Goal: Task Accomplishment & Management: Complete application form

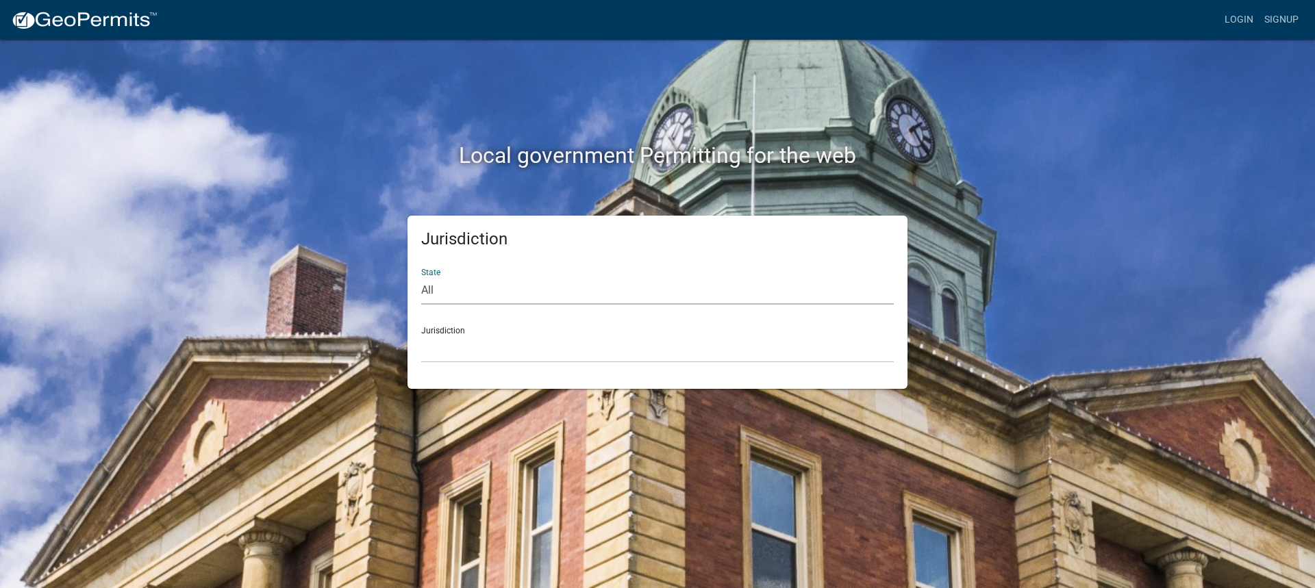
click at [440, 292] on select "All [US_STATE] [US_STATE] [US_STATE] [US_STATE] [US_STATE] [US_STATE] [US_STATE…" at bounding box center [657, 291] width 472 height 28
select select "[US_STATE]"
click at [421, 277] on select "All [US_STATE] [US_STATE] [US_STATE] [US_STATE] [US_STATE] [US_STATE] [US_STATE…" at bounding box center [657, 291] width 472 height 28
click at [464, 353] on select "[GEOGRAPHIC_DATA], [US_STATE] [GEOGRAPHIC_DATA], [US_STATE] [GEOGRAPHIC_DATA], …" at bounding box center [657, 349] width 472 height 28
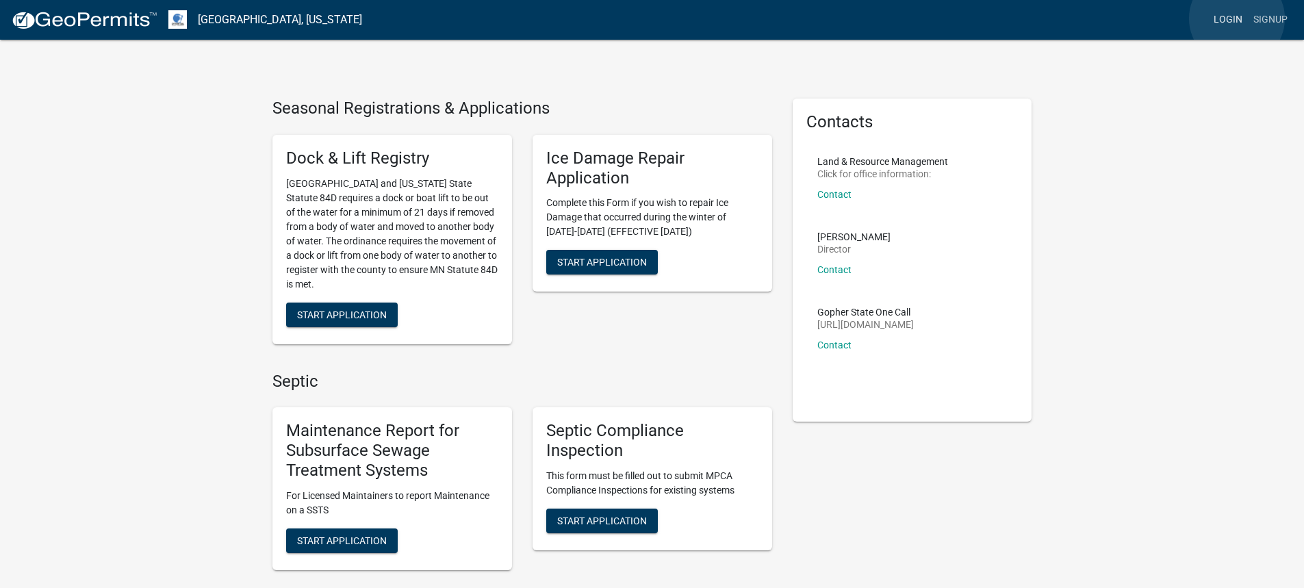
click at [1237, 18] on link "Login" at bounding box center [1228, 20] width 40 height 26
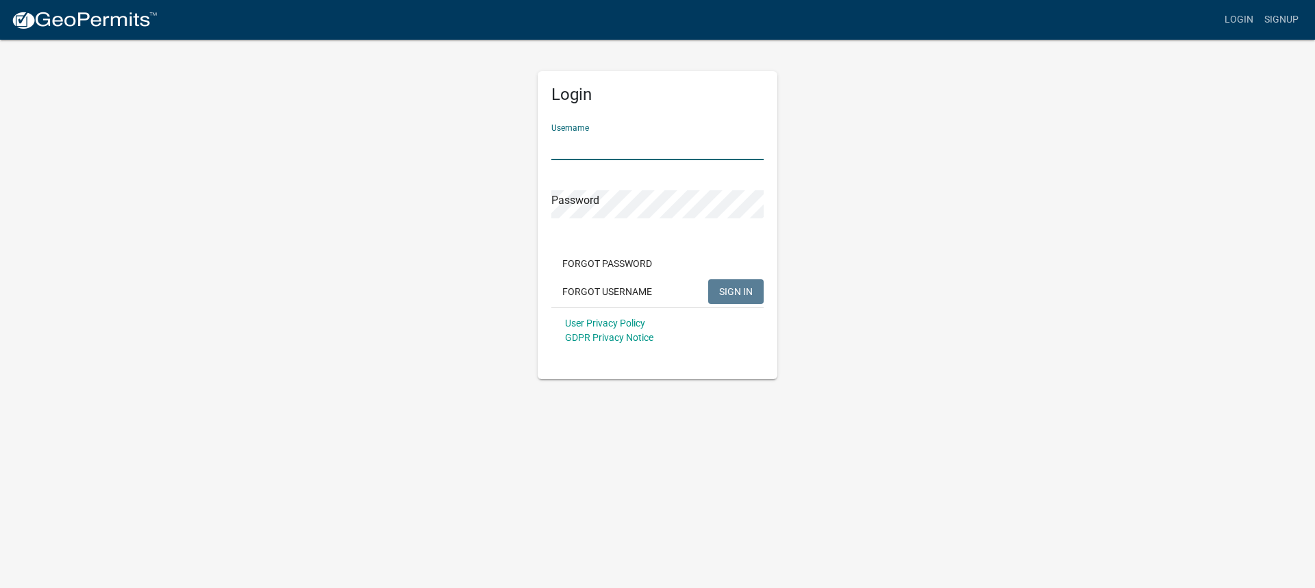
click at [581, 151] on input "Username" at bounding box center [657, 146] width 212 height 28
type input "[DOMAIN_NAME][EMAIL_ADDRESS][DOMAIN_NAME]"
click at [726, 294] on span "SIGN IN" at bounding box center [736, 291] width 34 height 11
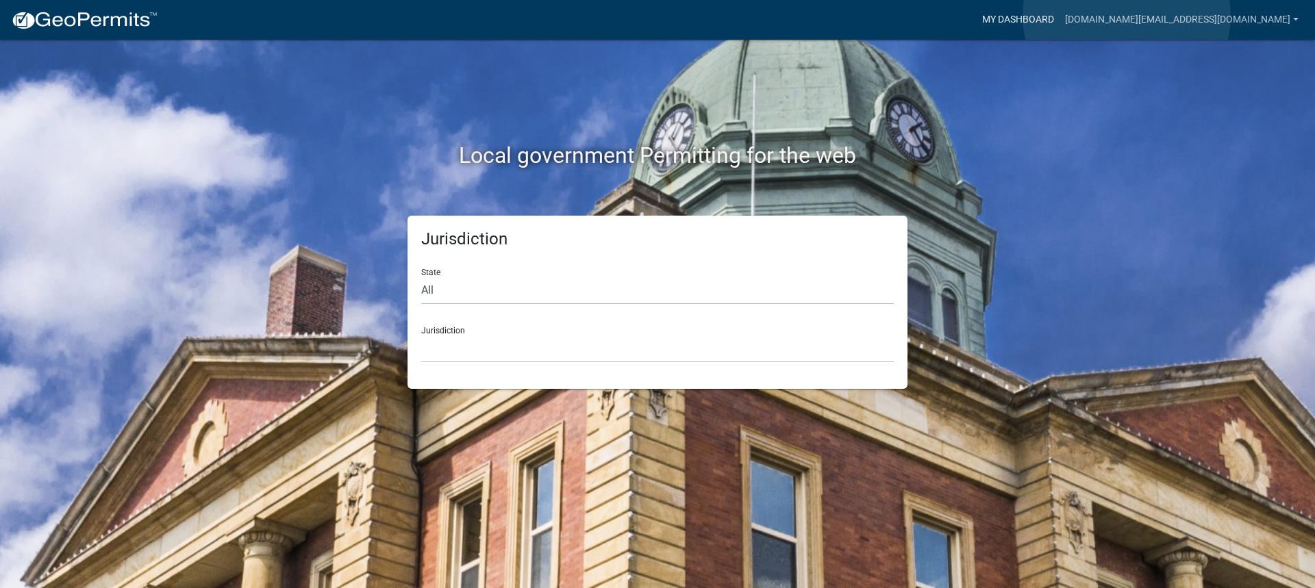
click at [1059, 16] on link "My Dashboard" at bounding box center [1017, 20] width 83 height 26
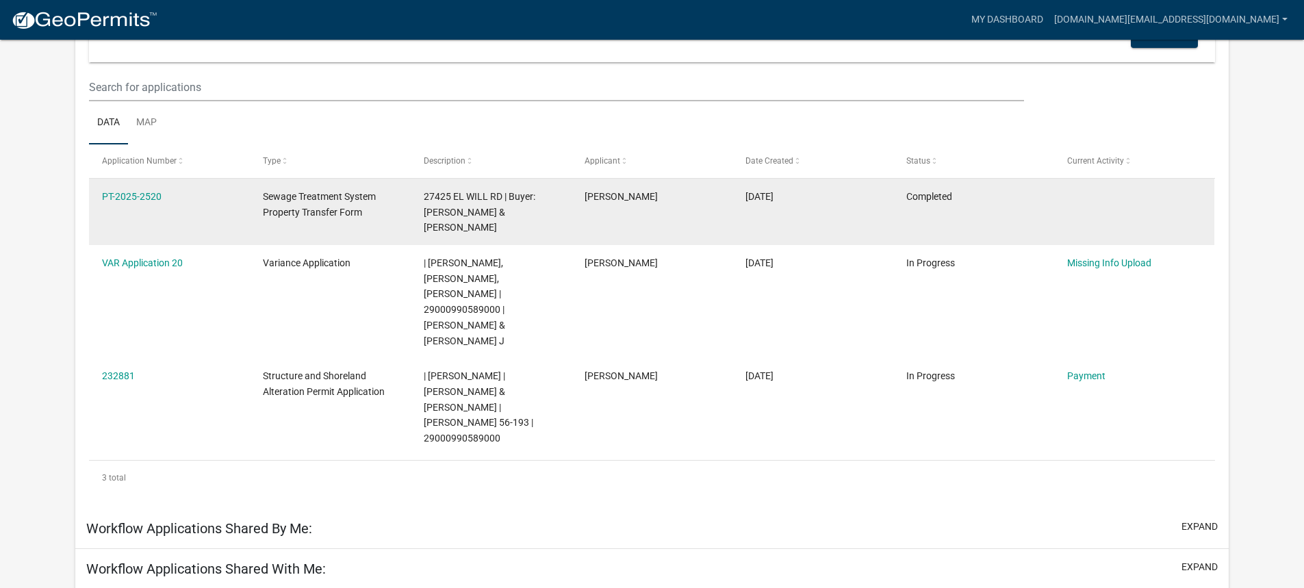
scroll to position [205, 0]
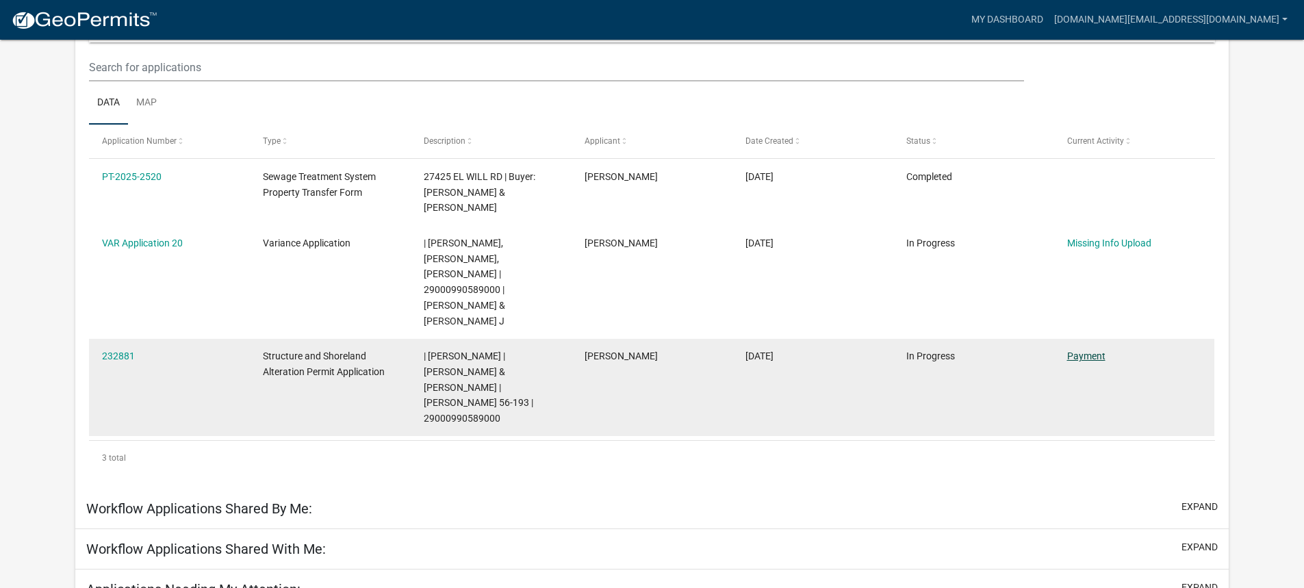
click at [1087, 351] on link "Payment" at bounding box center [1086, 356] width 38 height 11
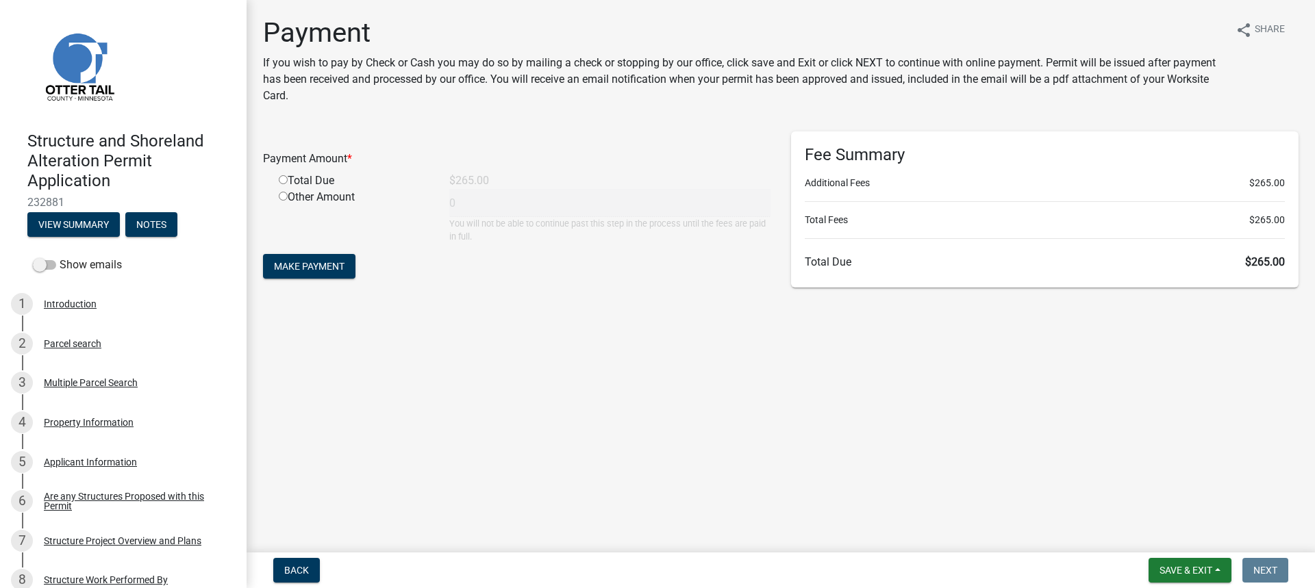
click at [282, 180] on input "radio" at bounding box center [283, 179] width 9 height 9
radio input "true"
type input "265"
click at [328, 269] on span "Make Payment" at bounding box center [309, 266] width 71 height 11
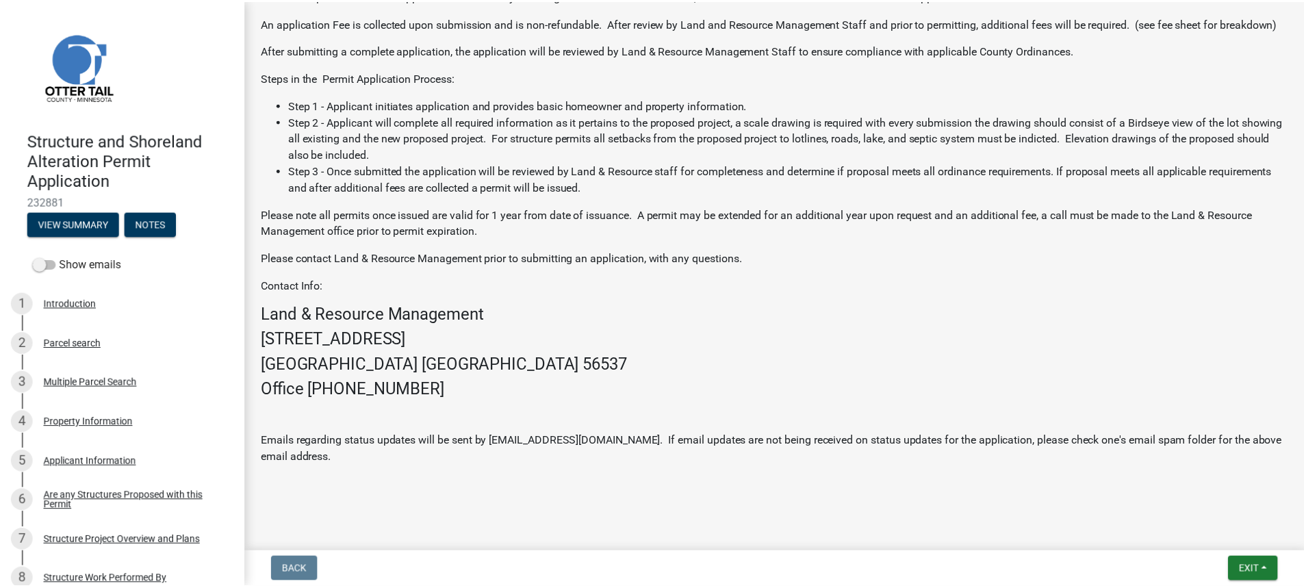
scroll to position [568, 0]
click at [1255, 576] on button "Exit" at bounding box center [1263, 570] width 50 height 25
click at [1203, 535] on button "Save & Exit" at bounding box center [1233, 534] width 110 height 33
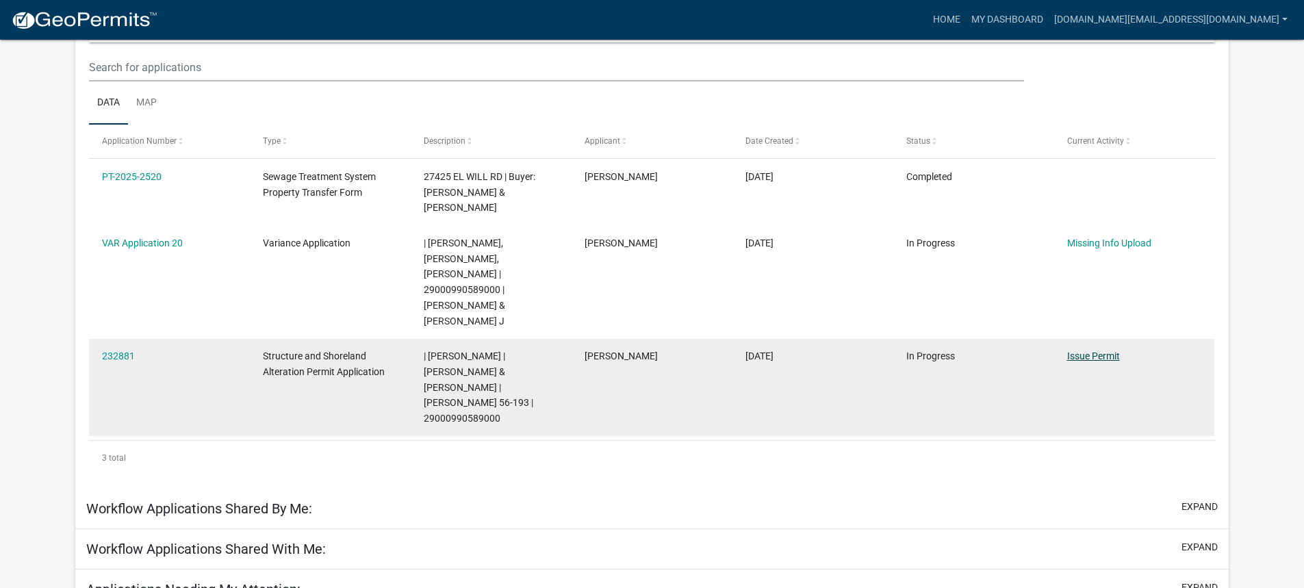
scroll to position [181, 0]
click at [1083, 351] on link "Issue Permit" at bounding box center [1093, 356] width 53 height 11
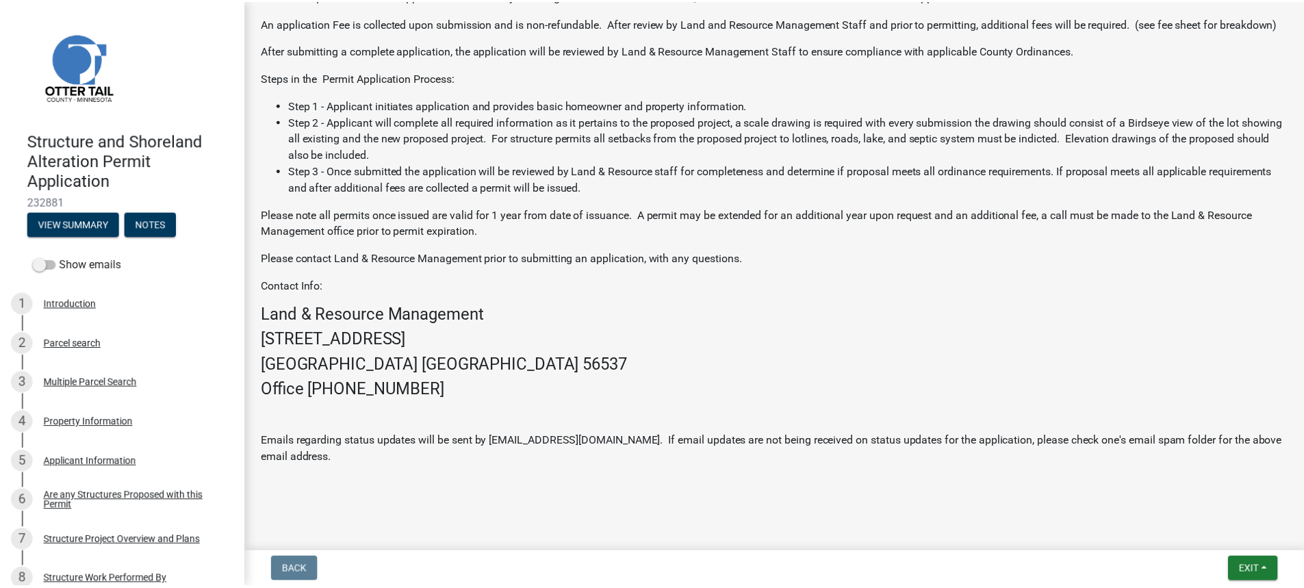
scroll to position [568, 0]
click at [1251, 572] on span "Exit" at bounding box center [1259, 570] width 20 height 11
click at [1210, 532] on button "Save & Exit" at bounding box center [1233, 534] width 110 height 33
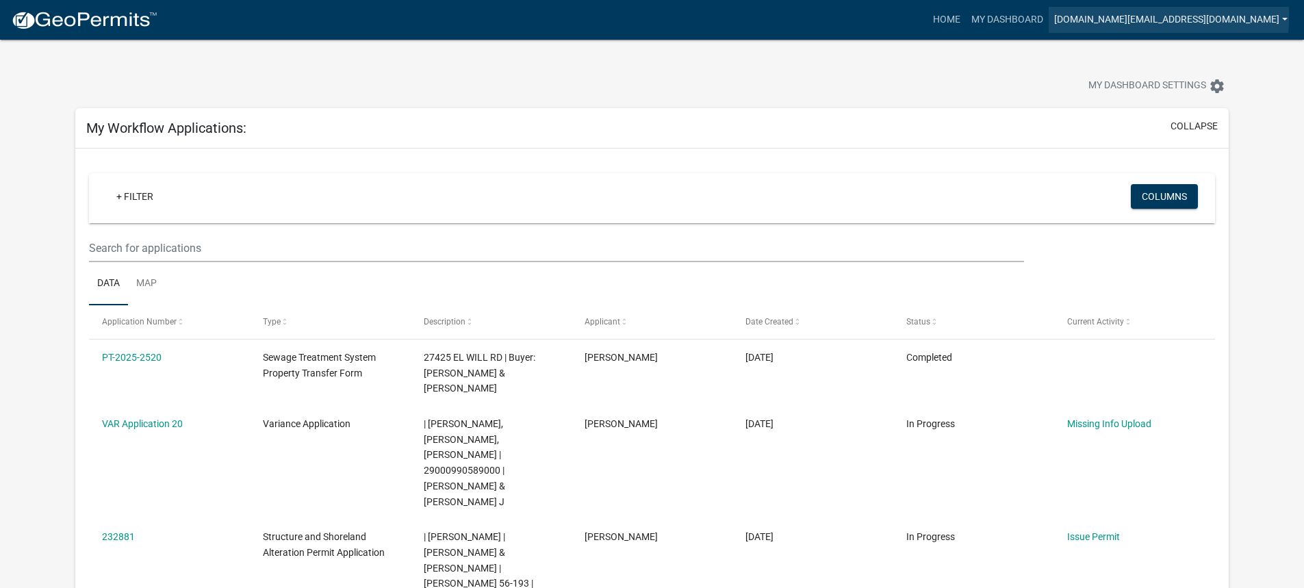
click at [1198, 15] on link "[DOMAIN_NAME][EMAIL_ADDRESS][DOMAIN_NAME]" at bounding box center [1171, 20] width 244 height 26
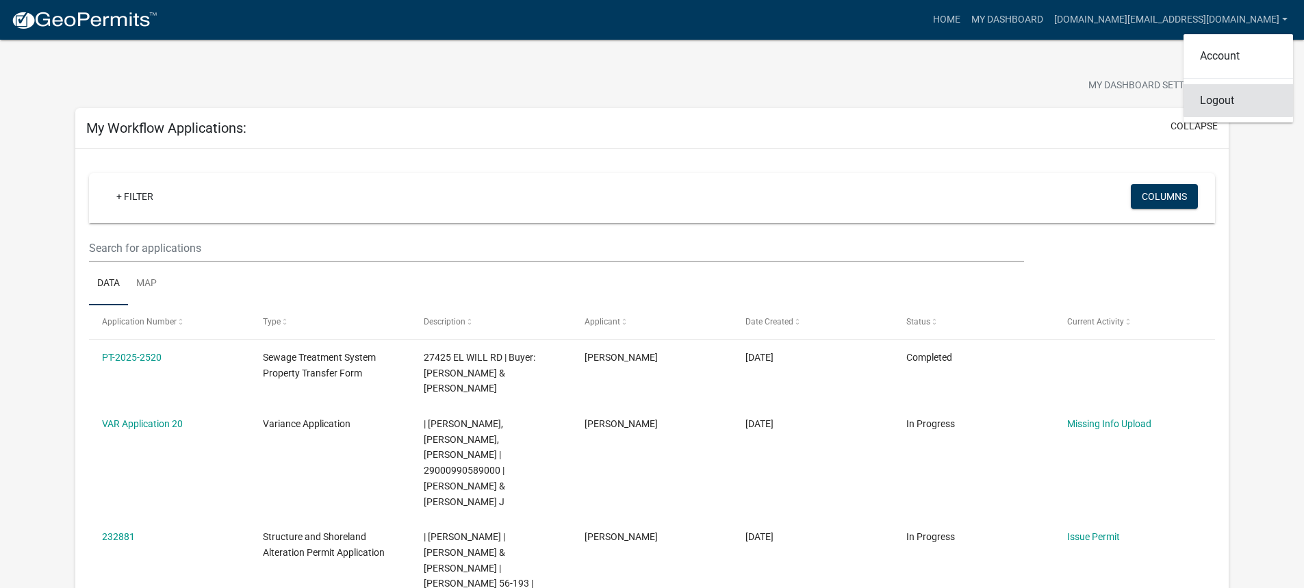
click at [1206, 99] on link "Logout" at bounding box center [1239, 100] width 110 height 33
